Goal: Find specific page/section: Find specific page/section

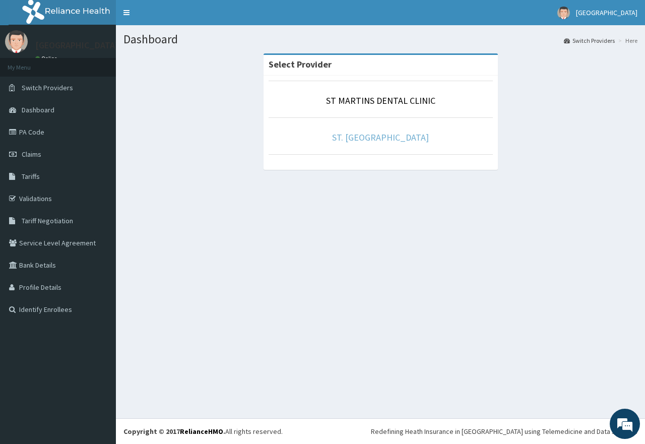
click at [342, 138] on link "ST. [GEOGRAPHIC_DATA]" at bounding box center [380, 138] width 97 height 12
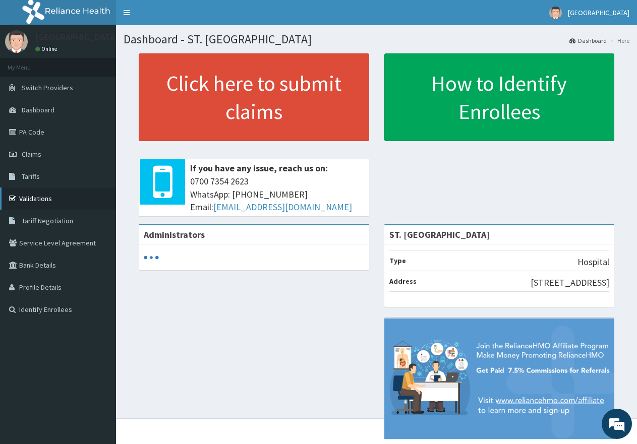
click at [33, 203] on link "Validations" at bounding box center [58, 199] width 116 height 22
